Goal: Task Accomplishment & Management: Manage account settings

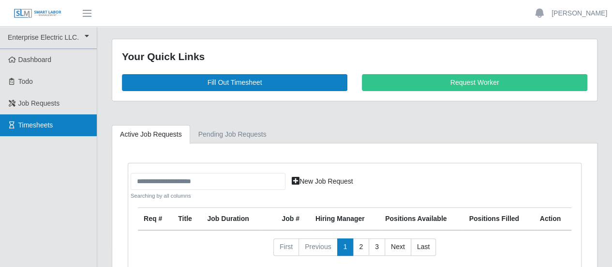
click at [28, 123] on span "Timesheets" at bounding box center [35, 125] width 35 height 8
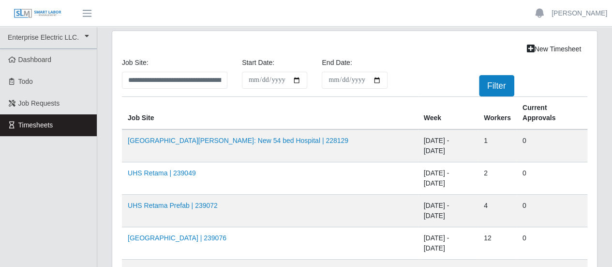
scroll to position [48, 0]
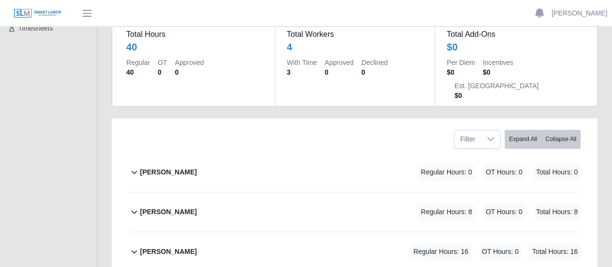
scroll to position [145, 0]
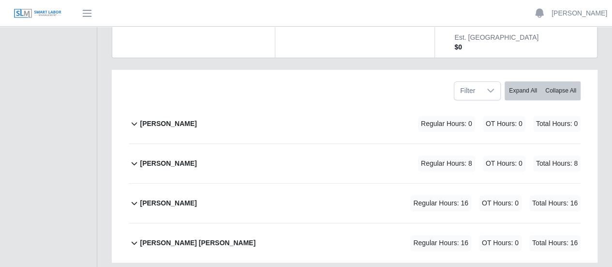
click at [156, 198] on b "[PERSON_NAME]" at bounding box center [168, 203] width 57 height 10
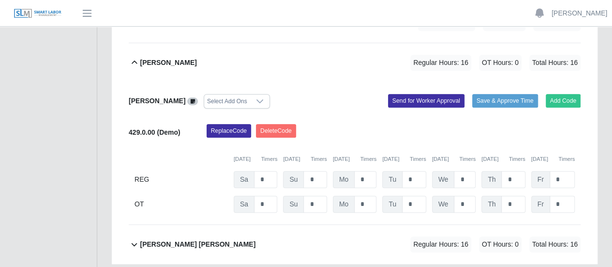
scroll to position [287, 0]
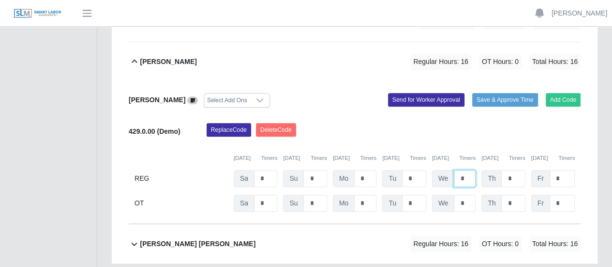
drag, startPoint x: 465, startPoint y: 153, endPoint x: 456, endPoint y: 151, distance: 8.8
click at [456, 170] on input "*" at bounding box center [465, 178] width 22 height 17
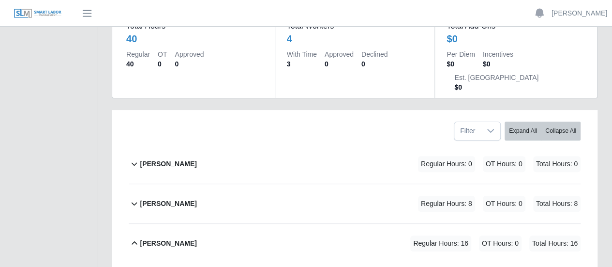
scroll to position [238, 0]
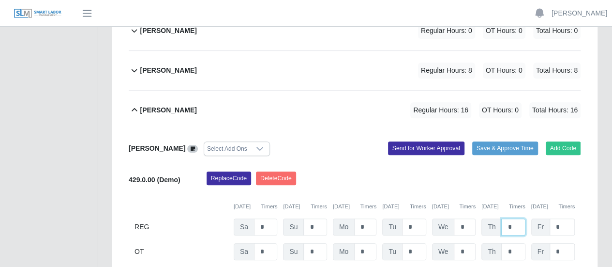
drag, startPoint x: 520, startPoint y: 202, endPoint x: 505, endPoint y: 200, distance: 14.7
click at [505, 218] on input "*" at bounding box center [513, 226] width 24 height 17
type input "*"
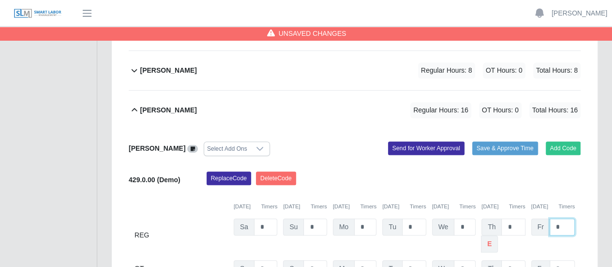
click at [567, 218] on input "*" at bounding box center [562, 226] width 25 height 17
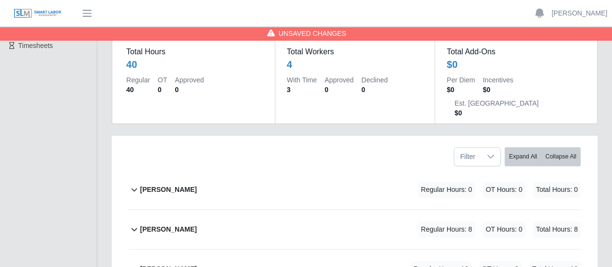
scroll to position [93, 0]
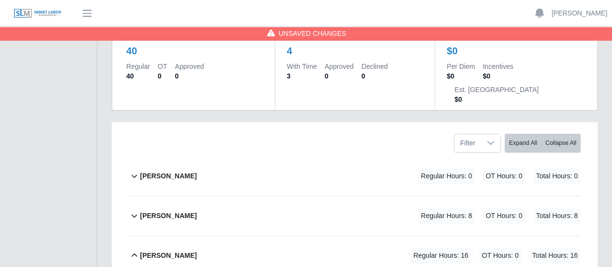
click at [167, 211] on b "Marlon Mejia" at bounding box center [168, 216] width 57 height 10
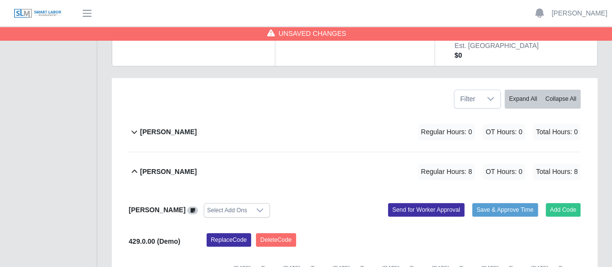
scroll to position [190, 0]
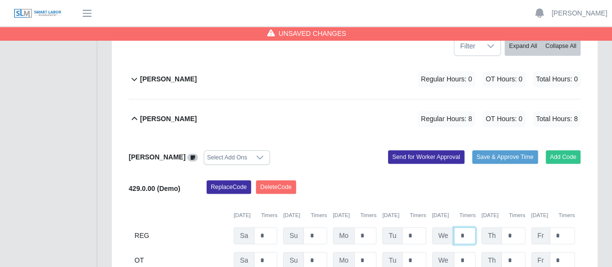
drag, startPoint x: 469, startPoint y: 212, endPoint x: 425, endPoint y: 202, distance: 44.1
click at [442, 227] on div "We *" at bounding box center [454, 235] width 44 height 17
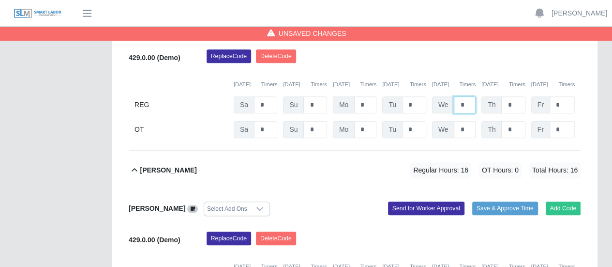
scroll to position [335, 0]
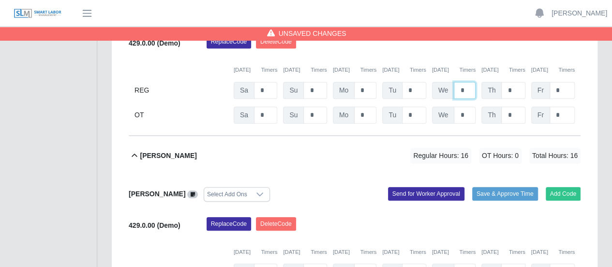
type input "*"
click at [461, 263] on input "*" at bounding box center [465, 271] width 22 height 17
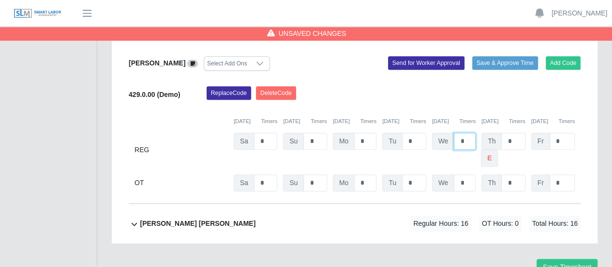
scroll to position [480, 0]
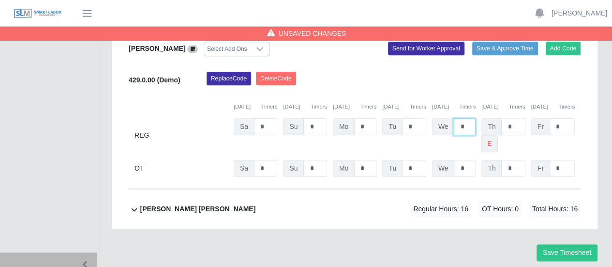
type input "*"
click at [197, 204] on b "[PERSON_NAME] [PERSON_NAME]" at bounding box center [198, 209] width 116 height 10
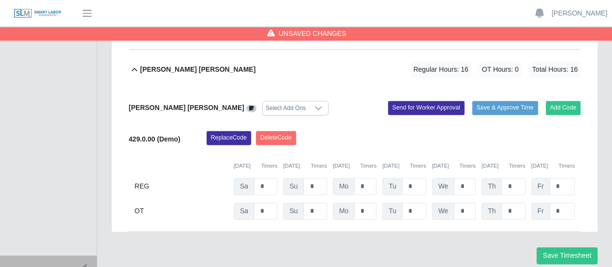
scroll to position [622, 0]
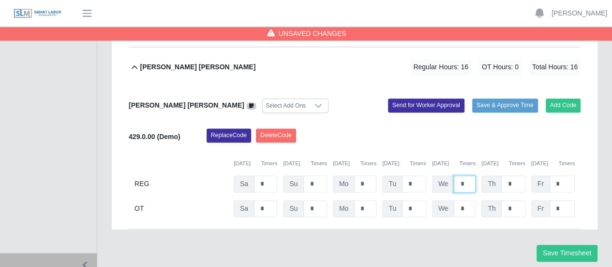
drag, startPoint x: 465, startPoint y: 157, endPoint x: 459, endPoint y: 157, distance: 6.3
click at [459, 175] on input "*" at bounding box center [465, 183] width 22 height 17
type input "*"
click at [562, 244] on button "Save Timesheet" at bounding box center [567, 252] width 61 height 17
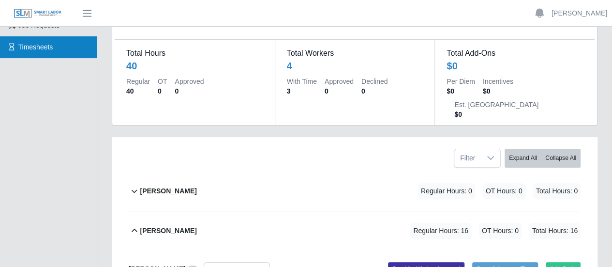
scroll to position [41, 0]
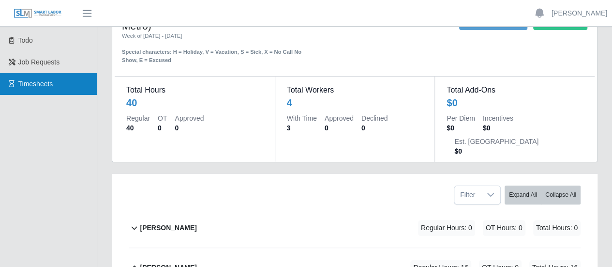
click at [37, 80] on span "Timesheets" at bounding box center [35, 84] width 35 height 8
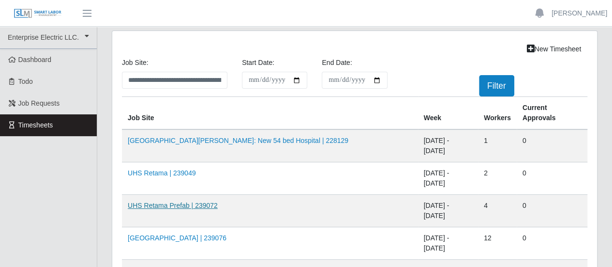
click at [151, 201] on link "UHS Retama Prefab | 239072" at bounding box center [173, 205] width 90 height 8
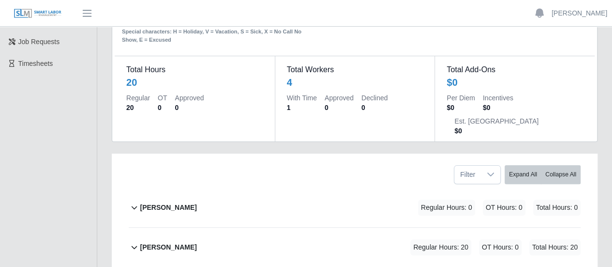
scroll to position [145, 0]
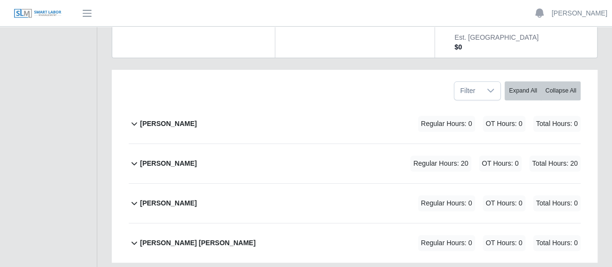
click at [157, 158] on b "[PERSON_NAME]" at bounding box center [168, 163] width 57 height 10
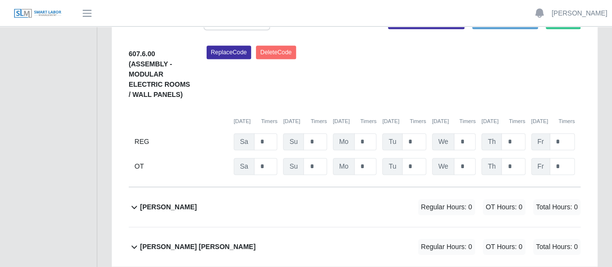
scroll to position [327, 0]
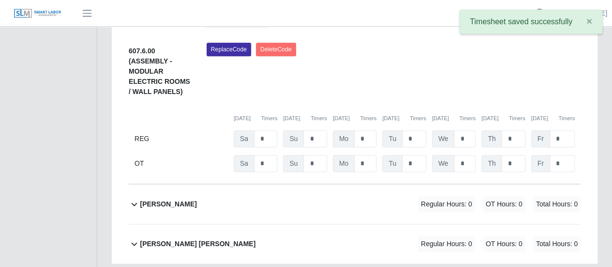
click at [481, 47] on div "Replace Code [GEOGRAPHIC_DATA] Code" at bounding box center [393, 73] width 389 height 60
click at [606, 13] on link "[PERSON_NAME]" at bounding box center [580, 13] width 56 height 10
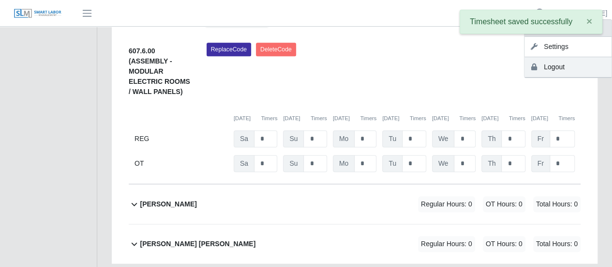
click at [546, 66] on link "Logout" at bounding box center [568, 67] width 87 height 20
